Goal: Check status

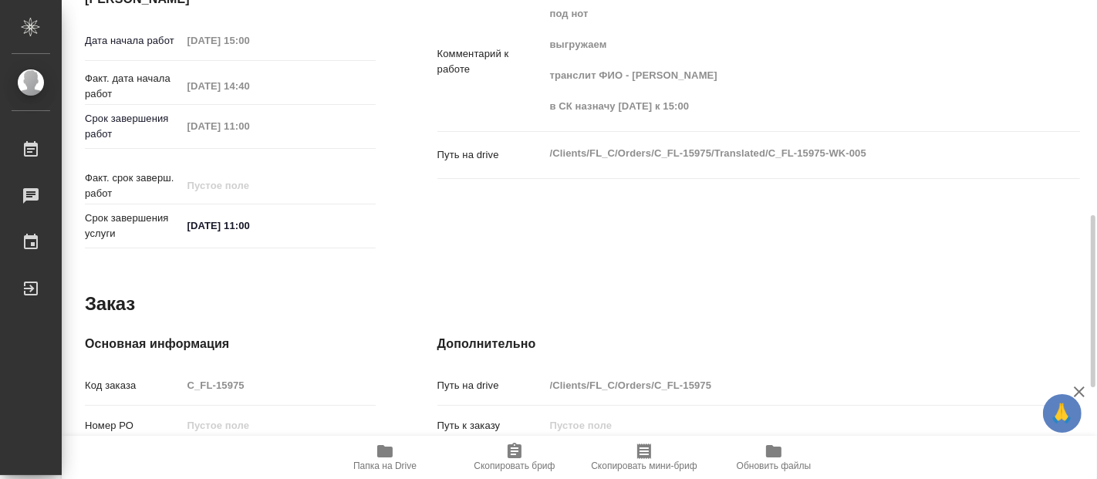
scroll to position [86, 0]
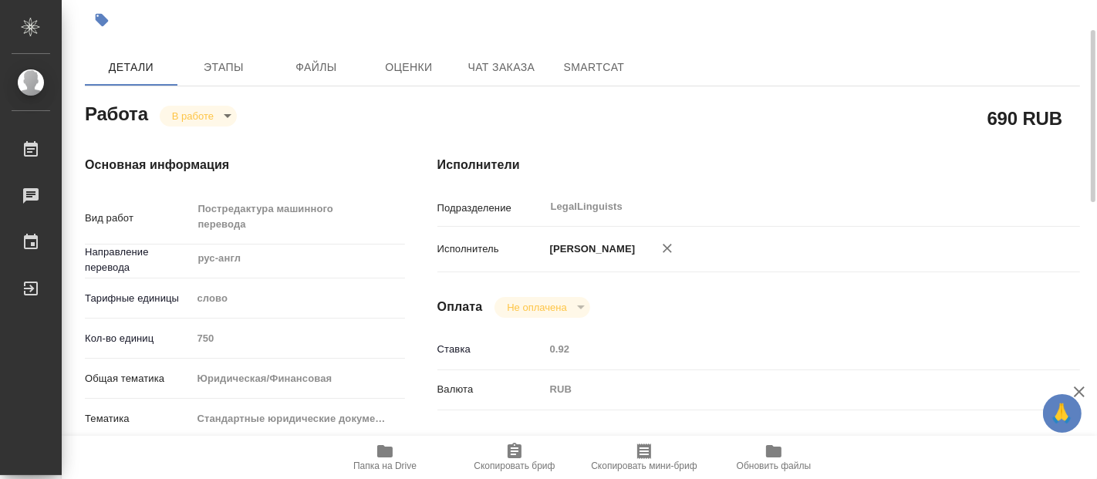
click at [393, 448] on icon "button" at bounding box center [385, 451] width 19 height 19
click at [224, 113] on body "🙏 .cls-1 fill:#fff; AWATERA [PERSON_NAME] 0 Чаты График Выйти C_FL-15975-WK-005…" at bounding box center [548, 239] width 1097 height 479
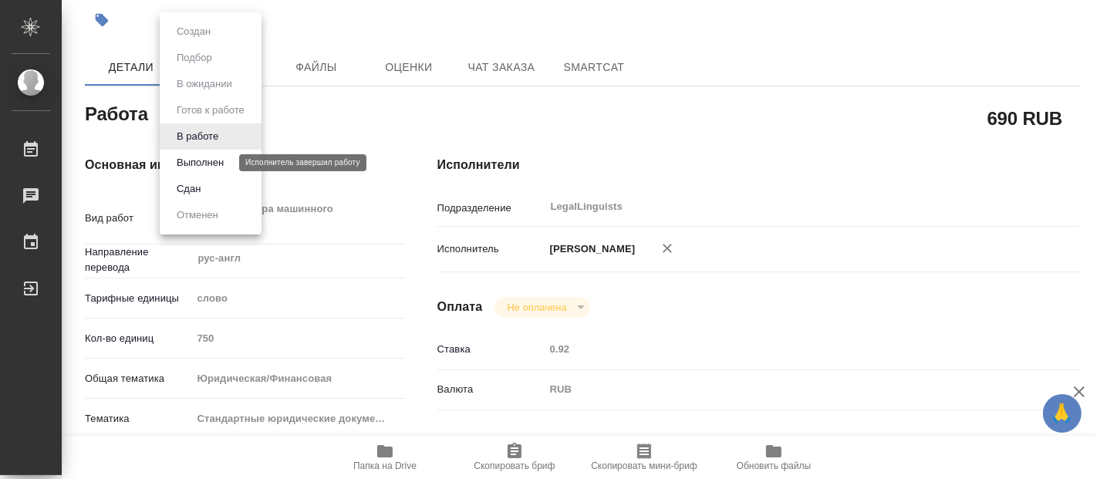
click at [207, 155] on button "Выполнен" at bounding box center [200, 162] width 56 height 17
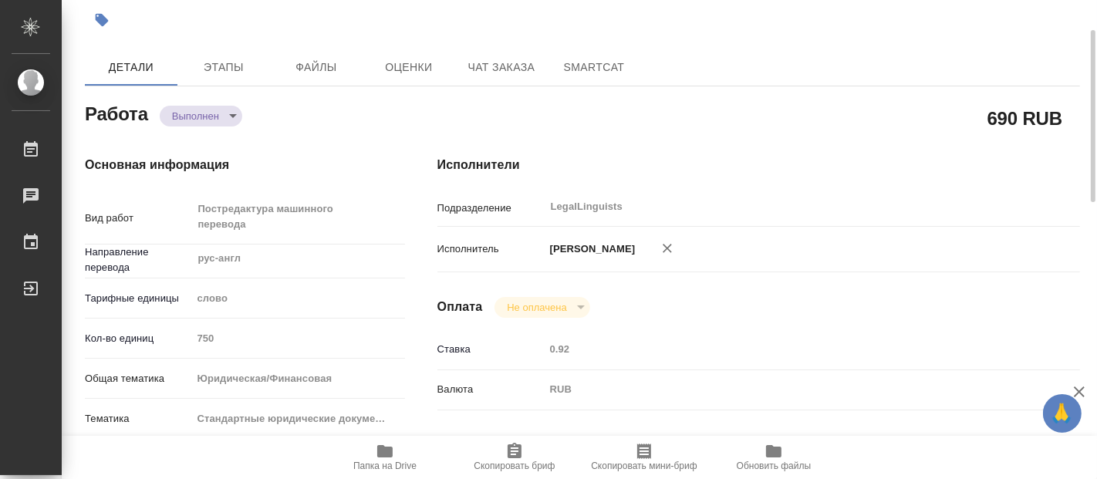
type textarea "x"
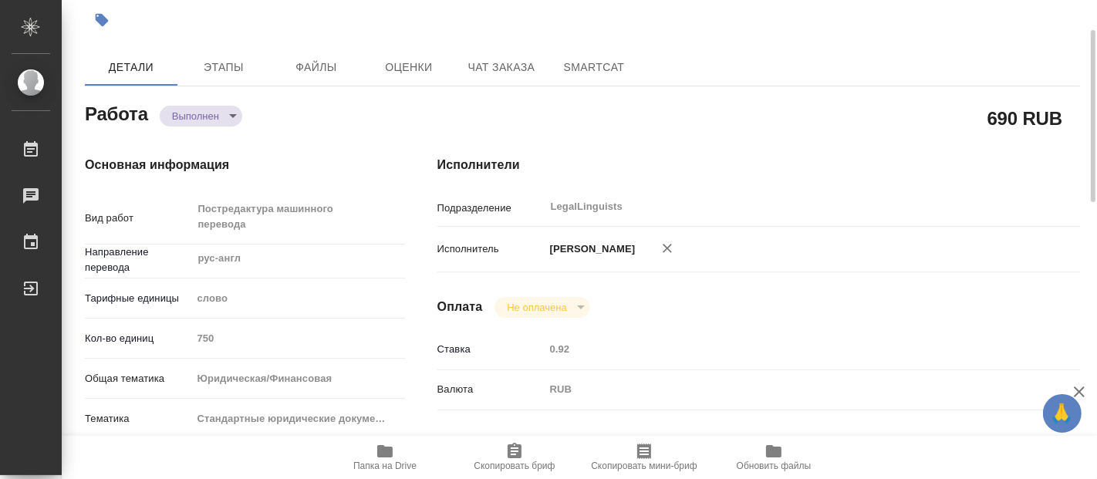
type textarea "x"
